Goal: Find specific page/section

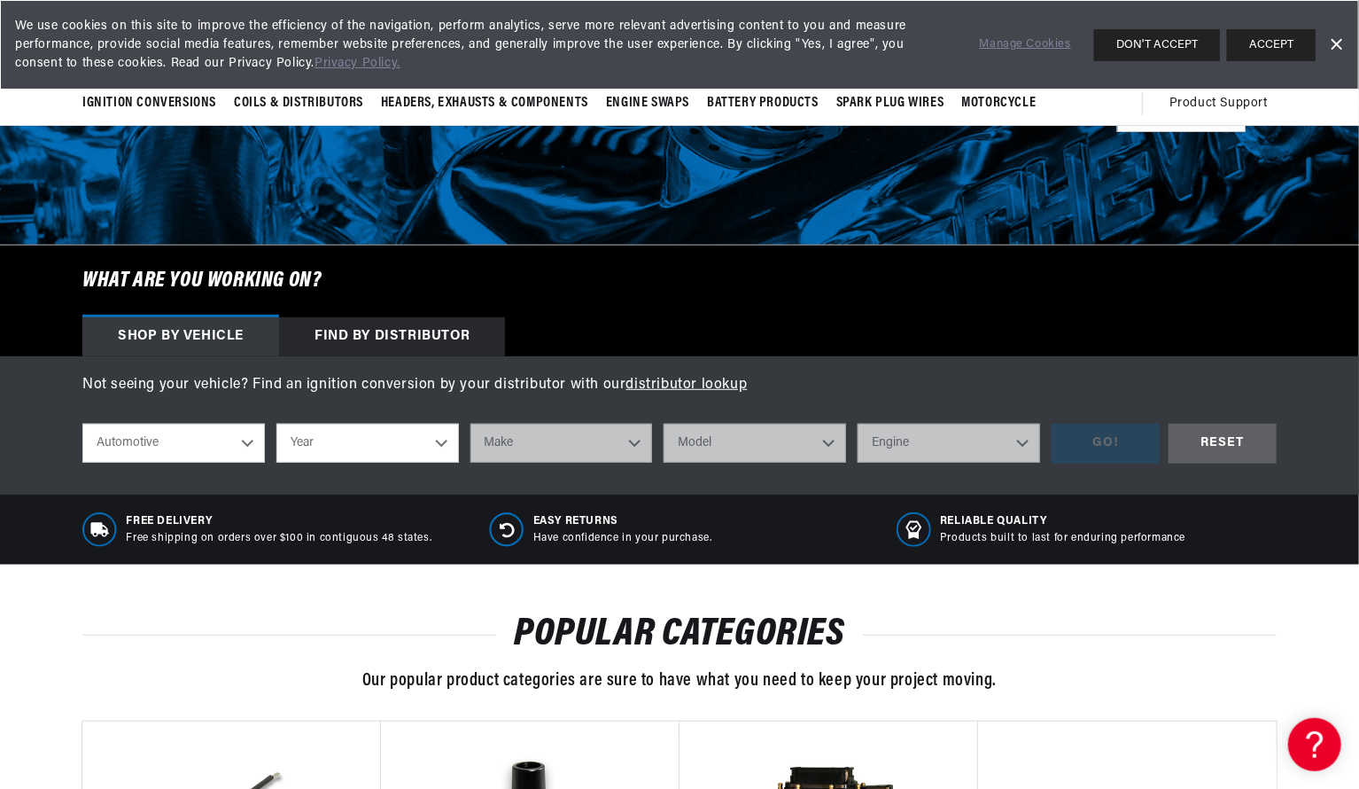
scroll to position [0, 537]
click at [292, 445] on select "Year [DATE] 2025 2024 2023 2022 2021 2020 2019 2018 2017 2016 2015 2014 2013 20…" at bounding box center [367, 443] width 183 height 39
select select "1992"
click at [276, 424] on select "Year [DATE] 2025 2024 2023 2022 2021 2020 2019 2018 2017 2016 2015 2014 2013 20…" at bounding box center [367, 443] width 183 height 39
select select "1992"
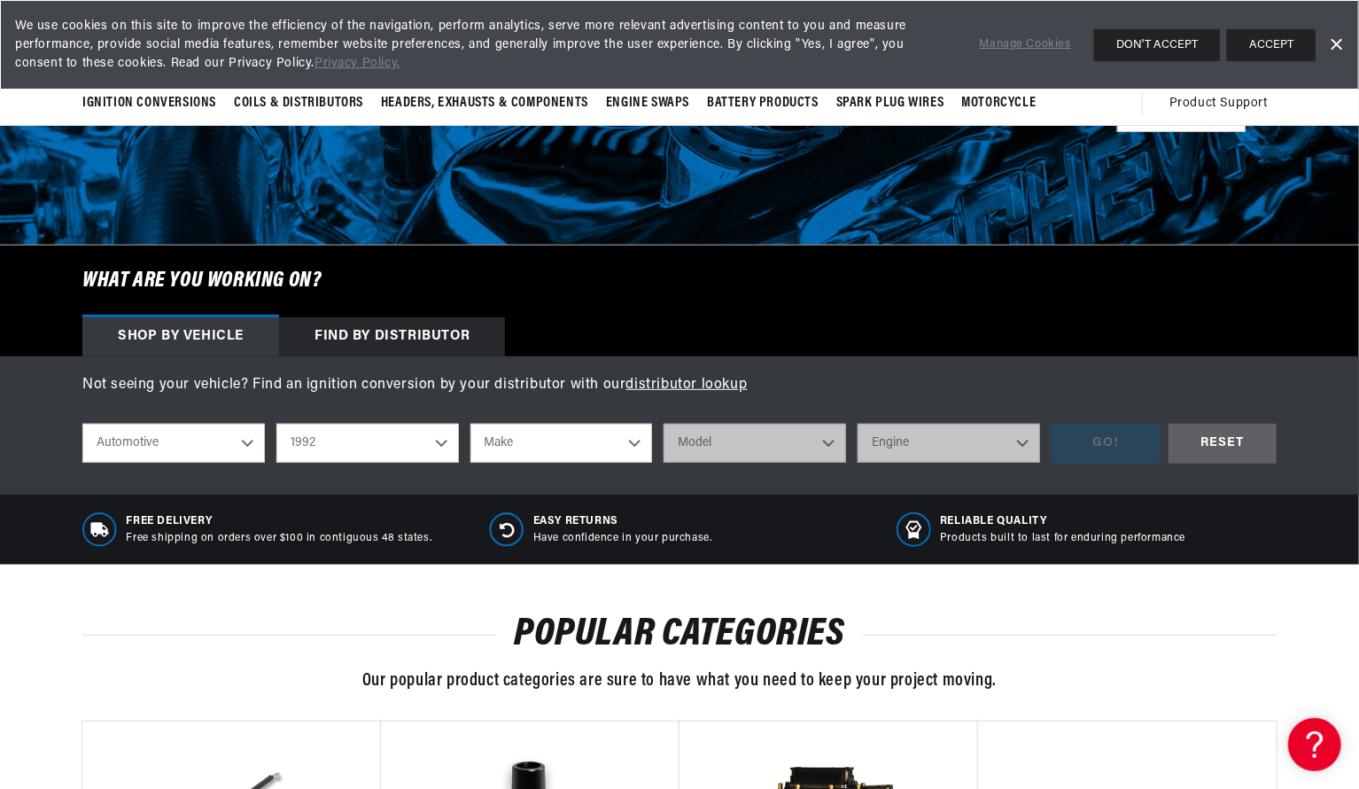
click at [472, 430] on select "Make Buick Cadillac Chevrolet Chrysler Dodge Ford GMC Hyundai [GEOGRAPHIC_DATA]…" at bounding box center [561, 443] width 183 height 39
select select "Mitsubishi"
click at [470, 424] on select "Make Buick Cadillac Chevrolet Chrysler Dodge Ford GMC Hyundai [GEOGRAPHIC_DATA]…" at bounding box center [561, 443] width 183 height 39
select select "Mitsubishi"
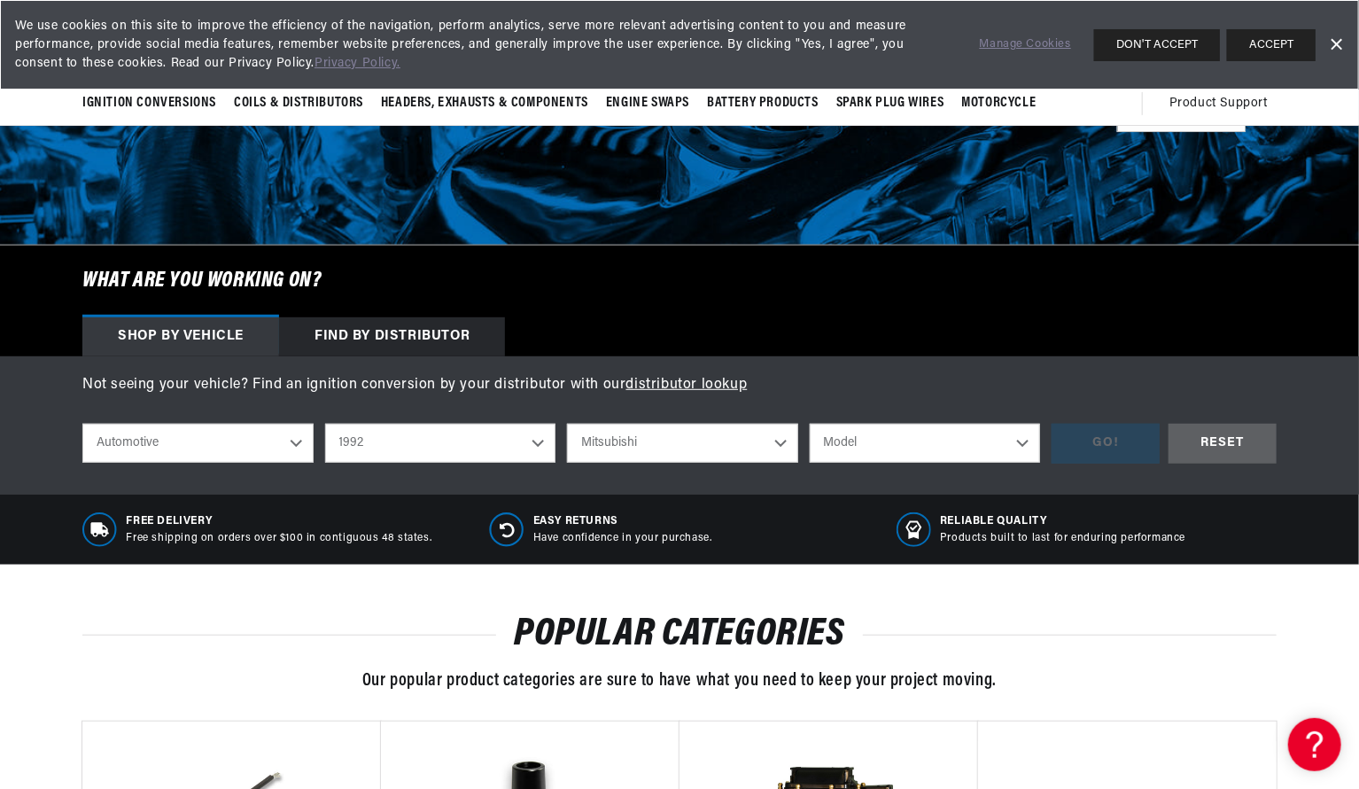
scroll to position [0, 0]
click at [861, 451] on select "Model Diamante" at bounding box center [925, 443] width 231 height 39
select select "Diamante"
click at [810, 424] on select "Model Diamante" at bounding box center [925, 443] width 231 height 39
select select "Diamante"
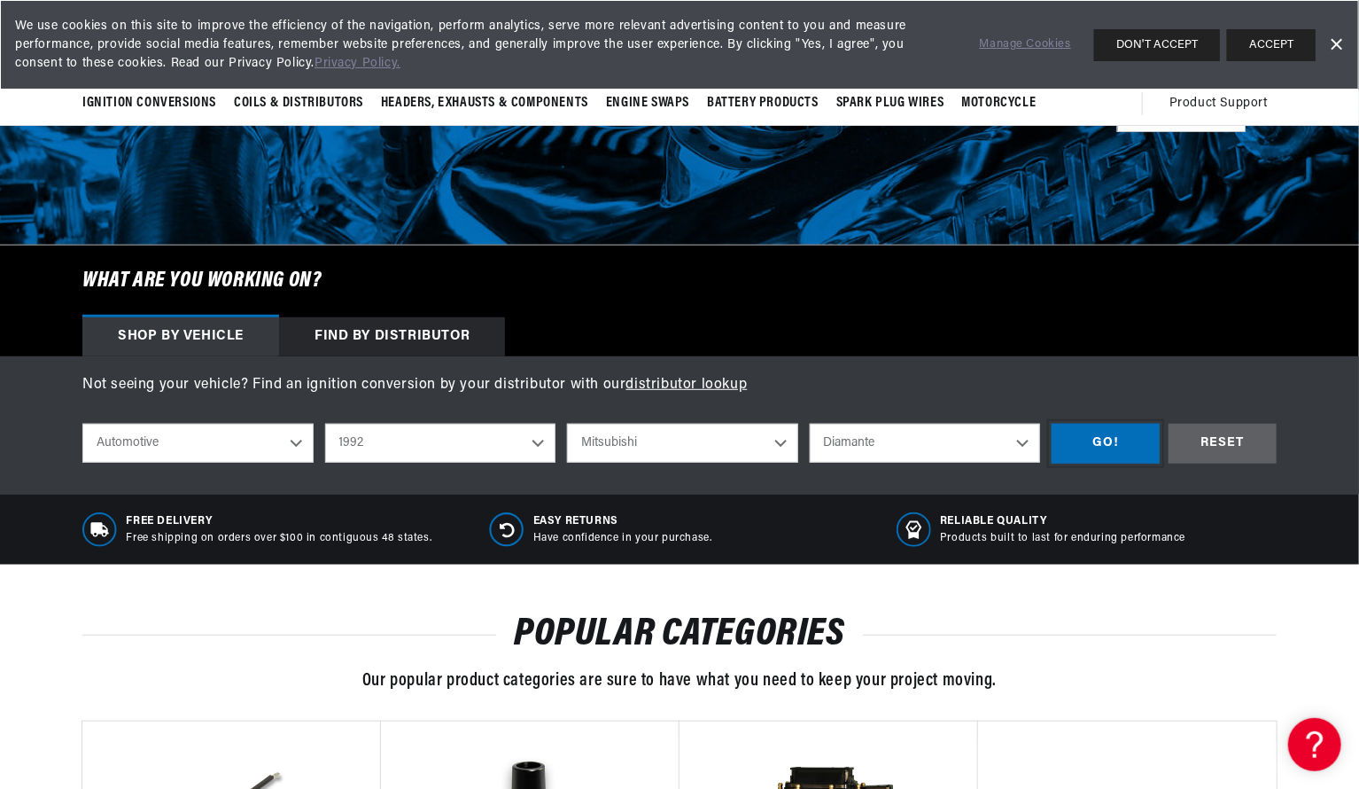
click at [1060, 437] on div "GO!" at bounding box center [1106, 444] width 108 height 40
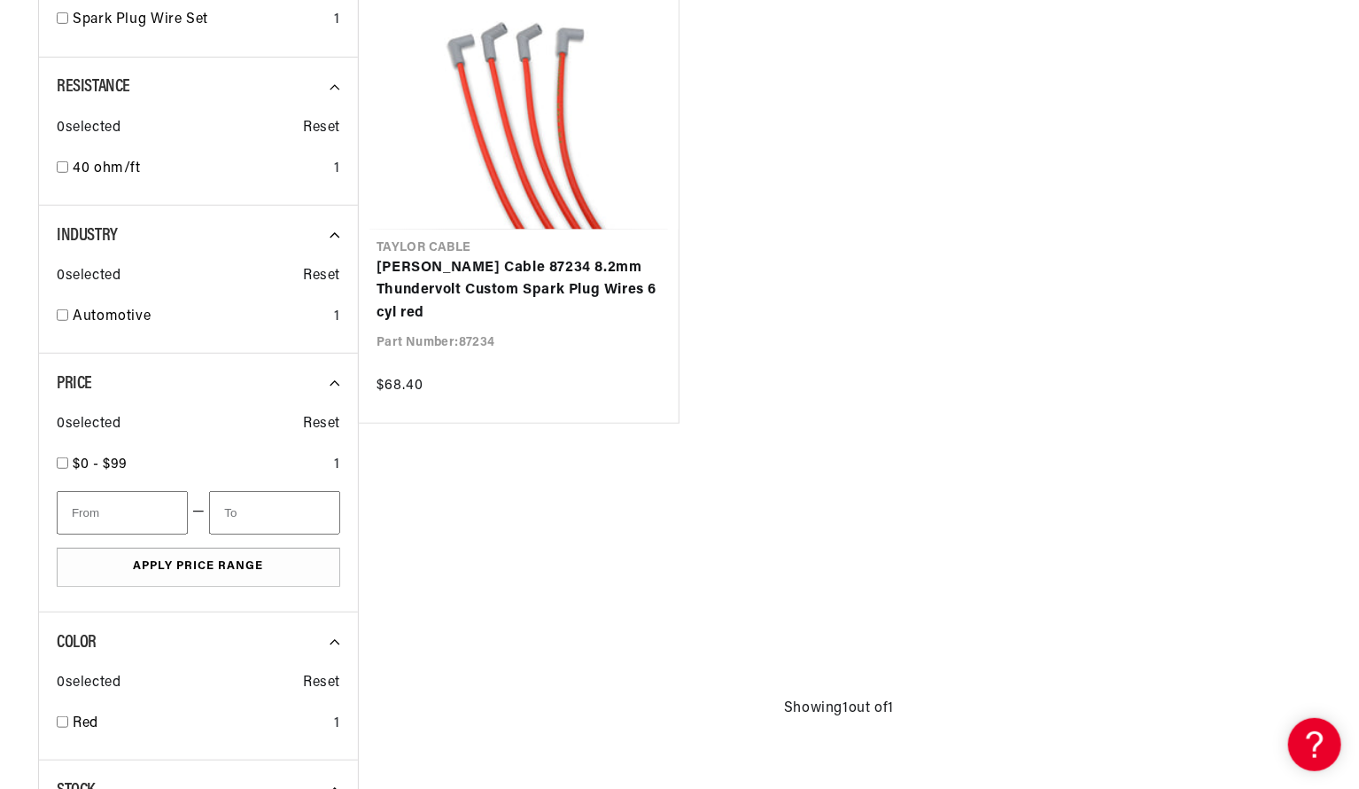
scroll to position [425, 0]
